Goal: Browse casually

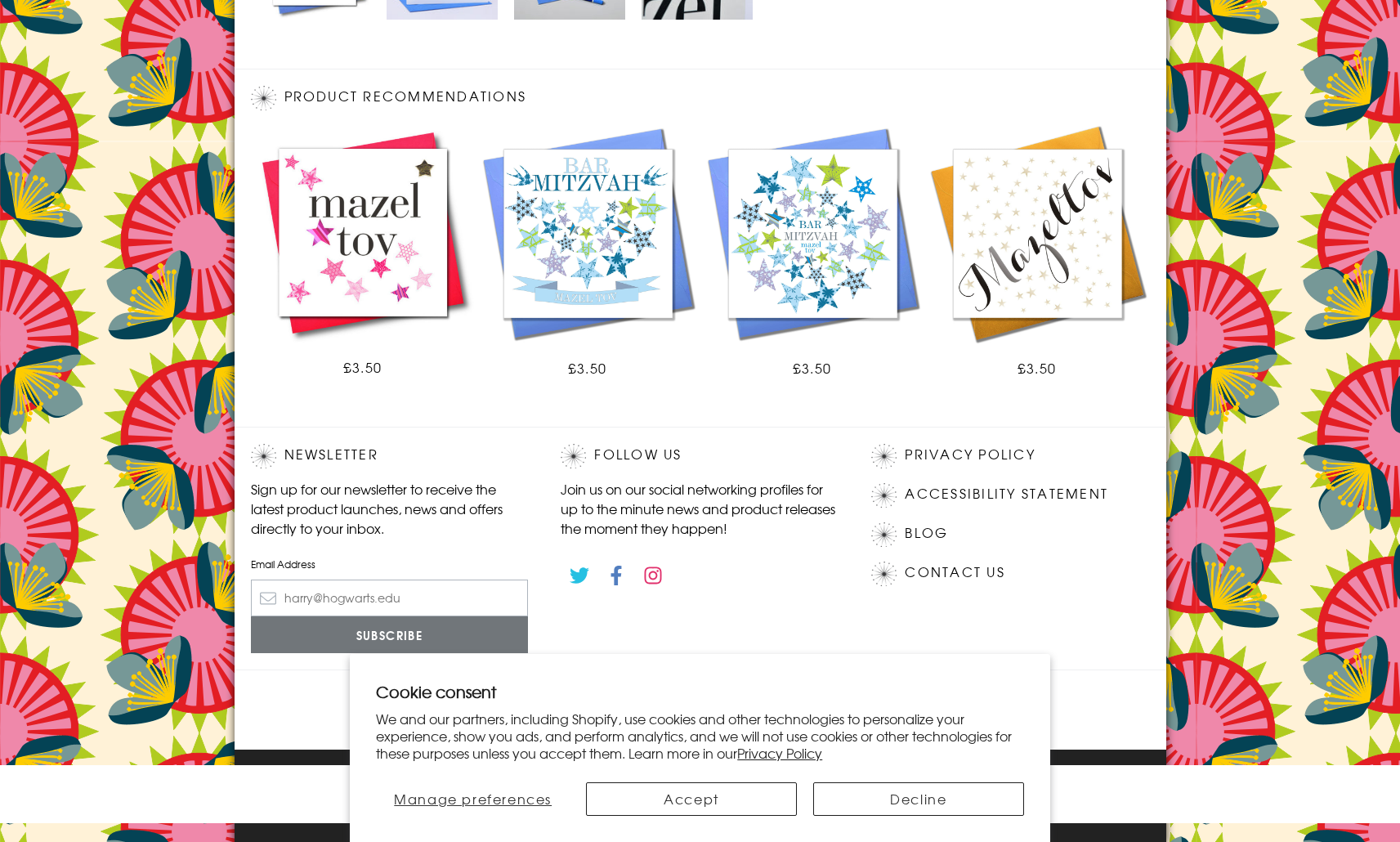
scroll to position [844, 0]
